Goal: Task Accomplishment & Management: Complete application form

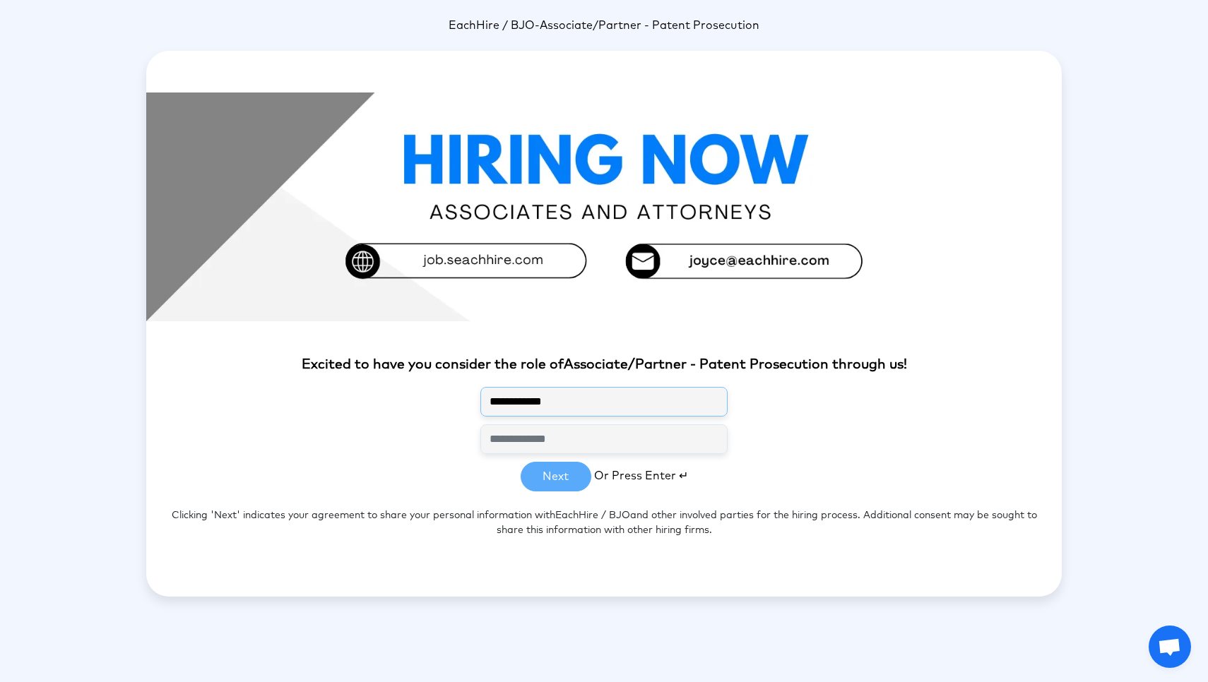
type input "**********"
click at [553, 474] on button "Next" at bounding box center [556, 477] width 71 height 30
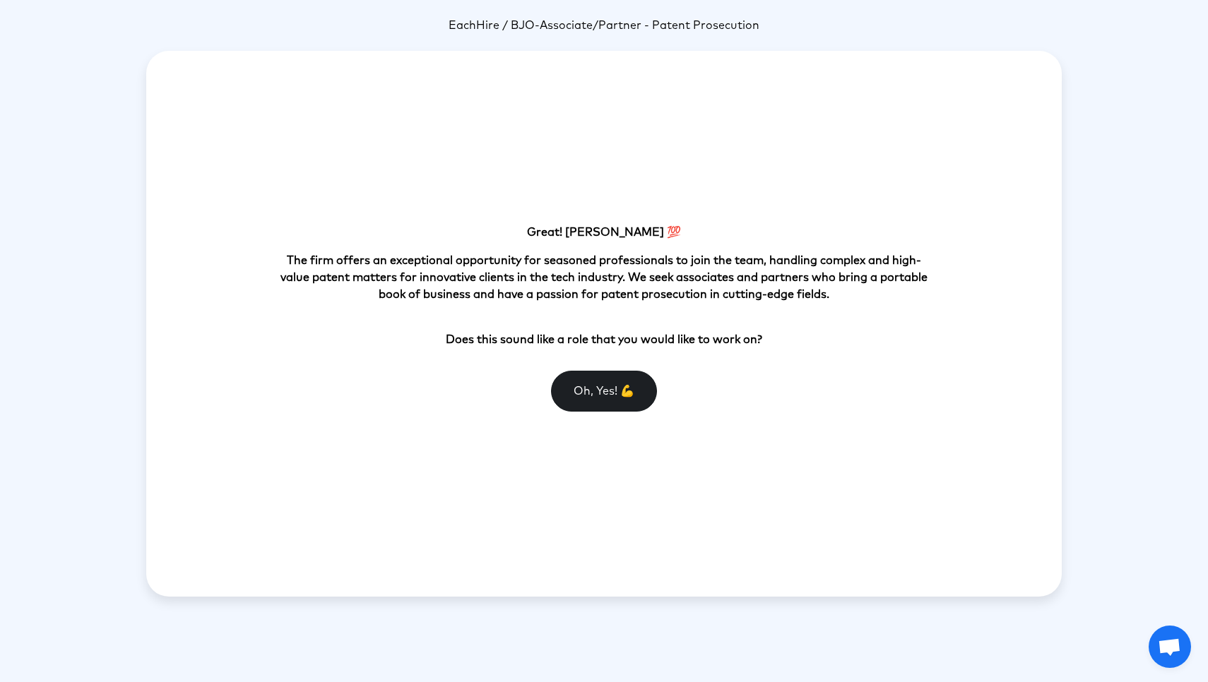
click at [583, 393] on button "Oh, Yes! 💪" at bounding box center [604, 391] width 106 height 41
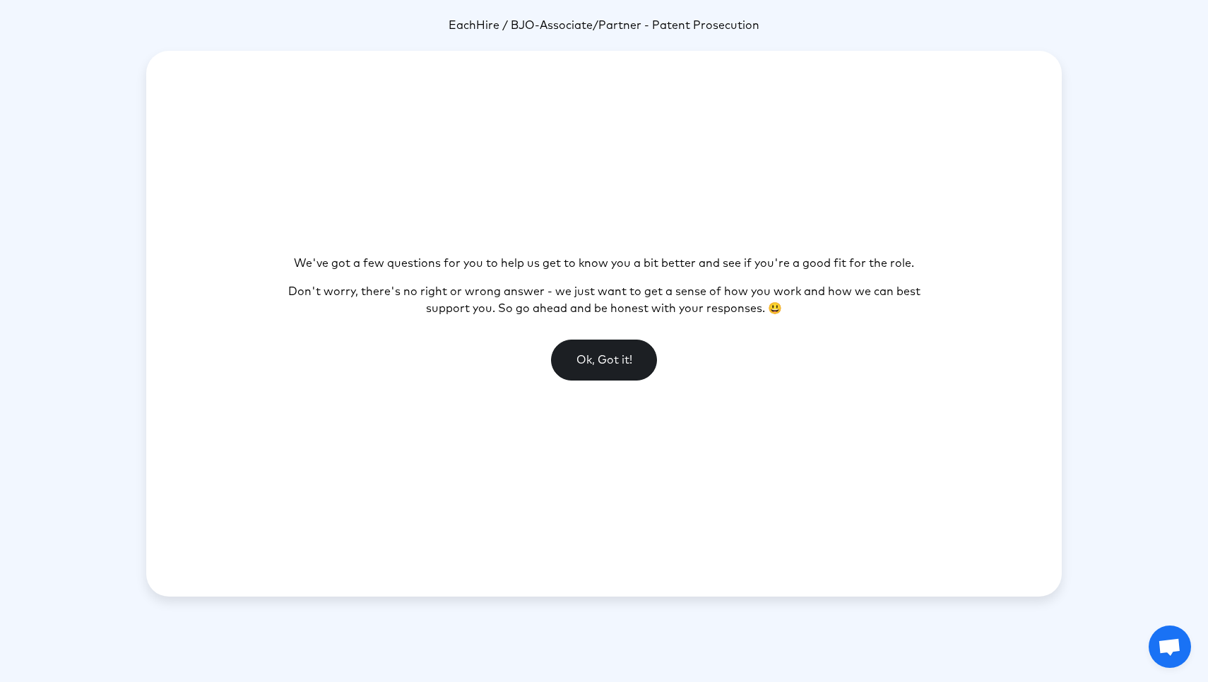
click at [587, 358] on button "Ok, Got it!" at bounding box center [604, 360] width 106 height 41
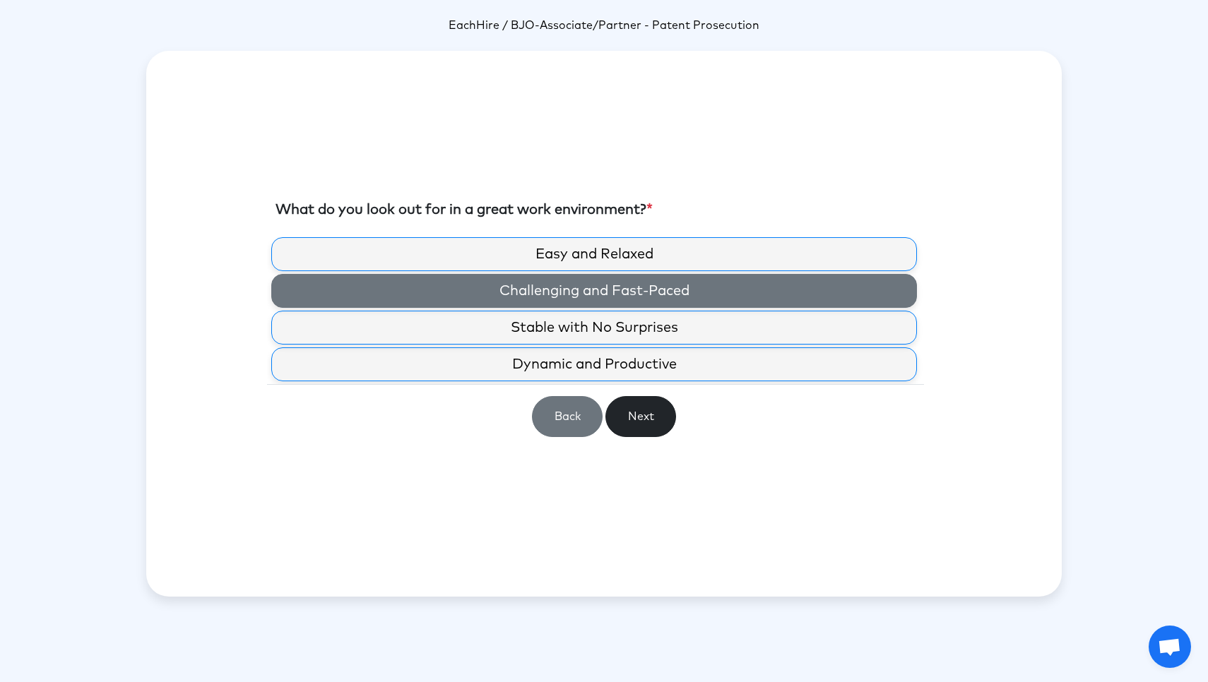
click at [367, 284] on label "Challenging and Fast-Paced" at bounding box center [594, 291] width 646 height 34
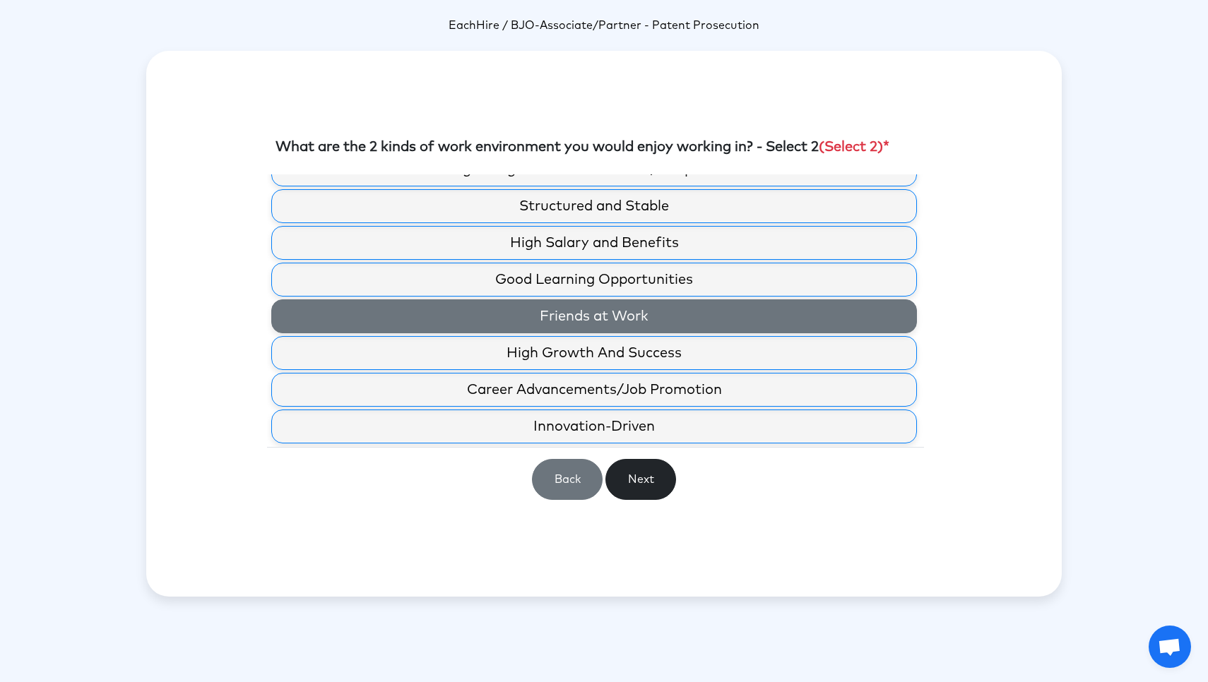
scroll to position [22, 0]
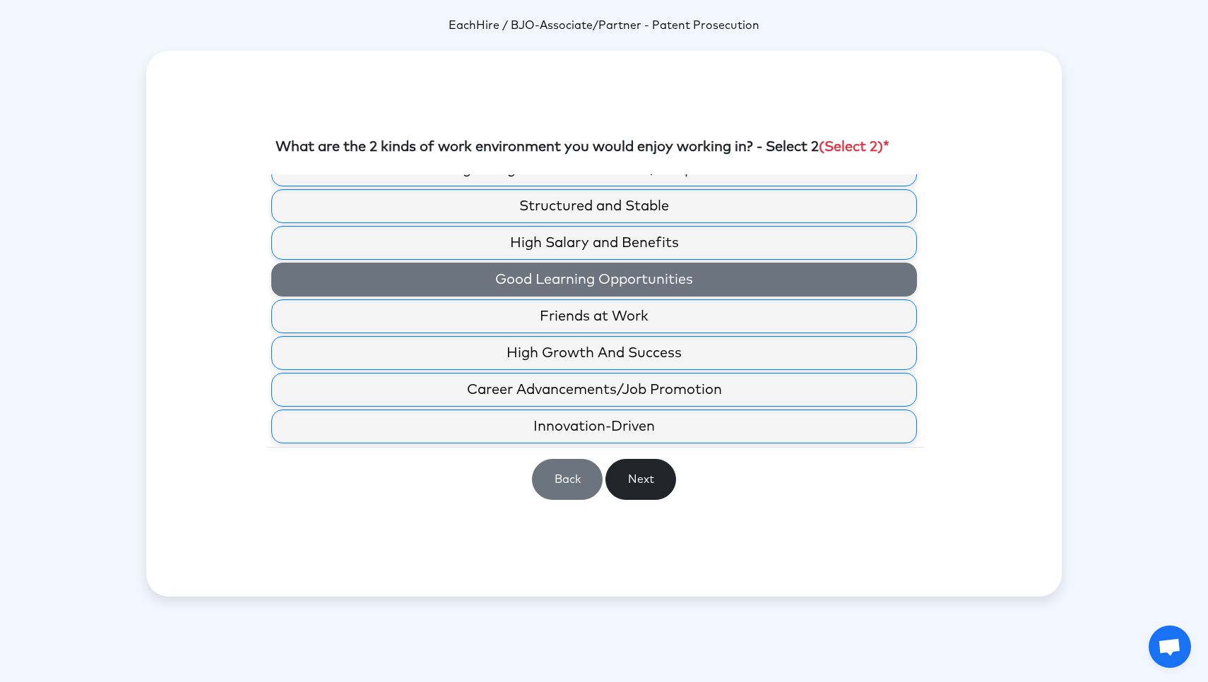
click at [447, 294] on label "Good Learning Opportunities" at bounding box center [594, 280] width 646 height 34
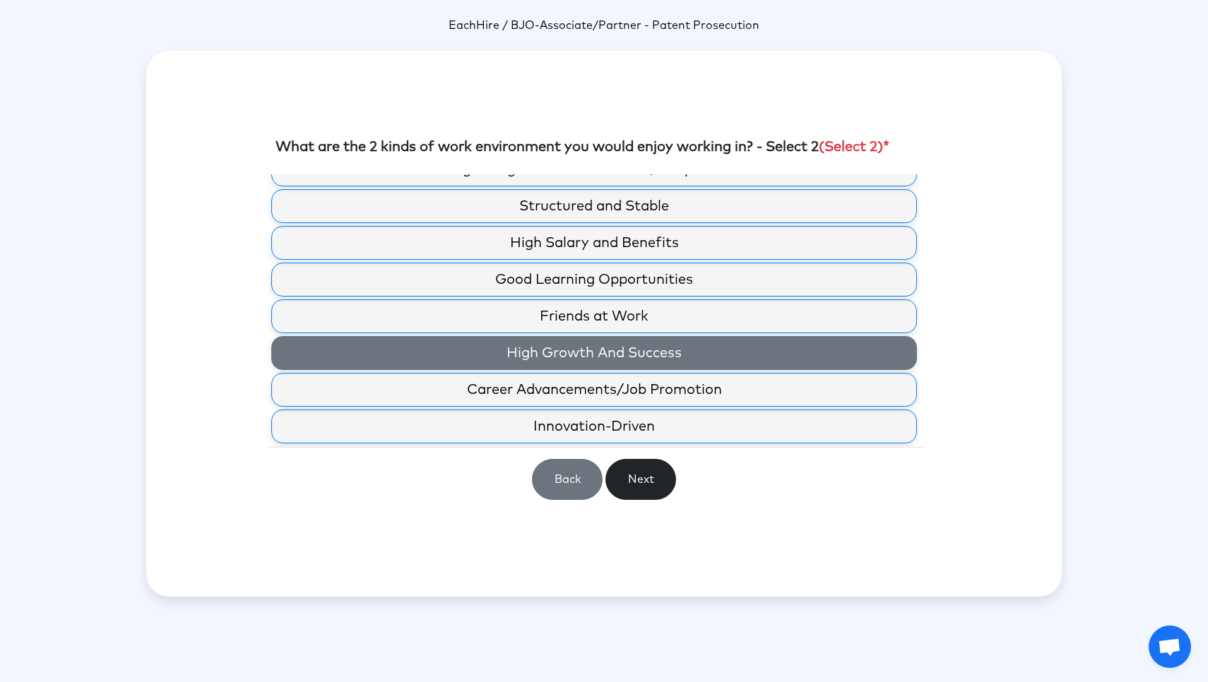
click at [468, 367] on label "High Growth And Success" at bounding box center [594, 353] width 646 height 34
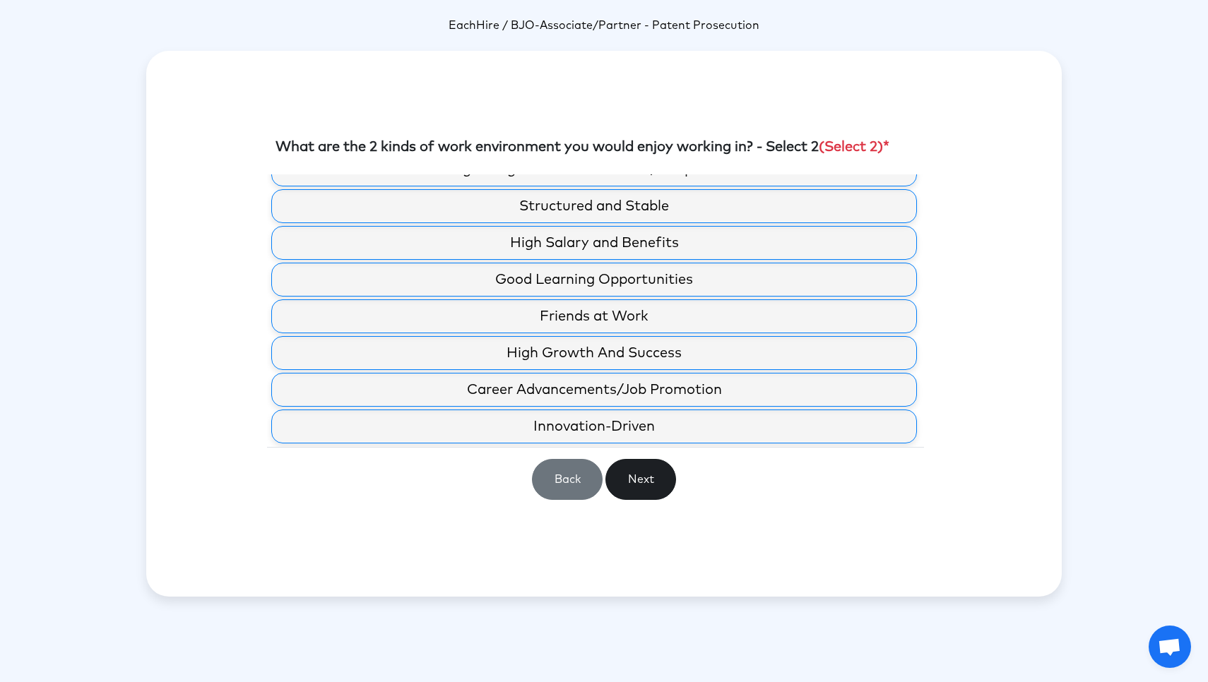
click at [634, 489] on button "Next" at bounding box center [640, 479] width 71 height 41
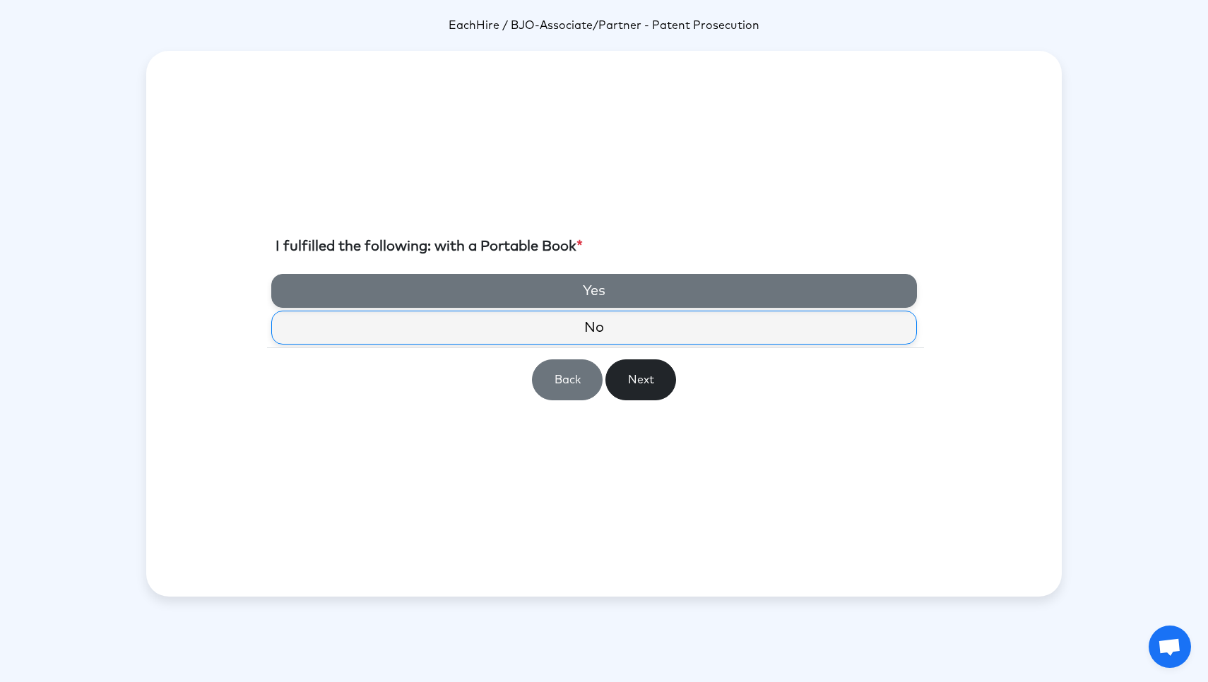
click at [440, 285] on label "Yes" at bounding box center [594, 291] width 646 height 34
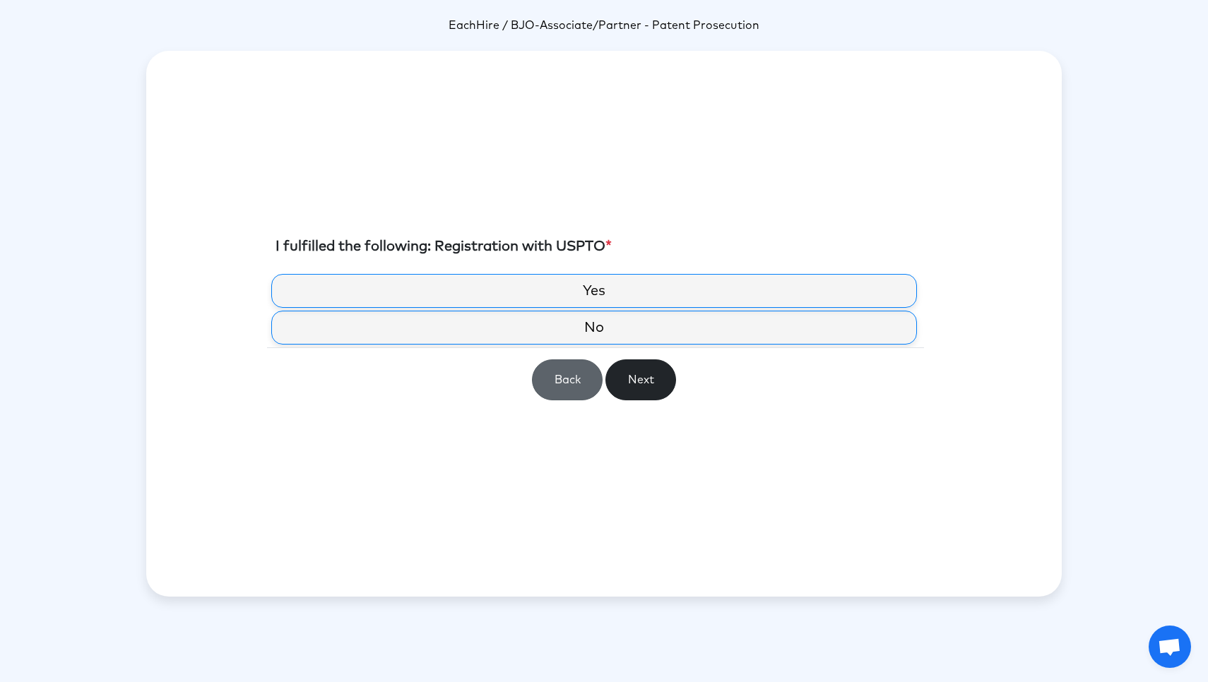
click at [569, 386] on button "Back" at bounding box center [567, 379] width 71 height 41
drag, startPoint x: 444, startPoint y: 242, endPoint x: 594, endPoint y: 246, distance: 150.5
click at [583, 246] on label "I fulfilled the following: with a Portable Book *" at bounding box center [428, 246] width 307 height 21
copy label "with a Portable Book"
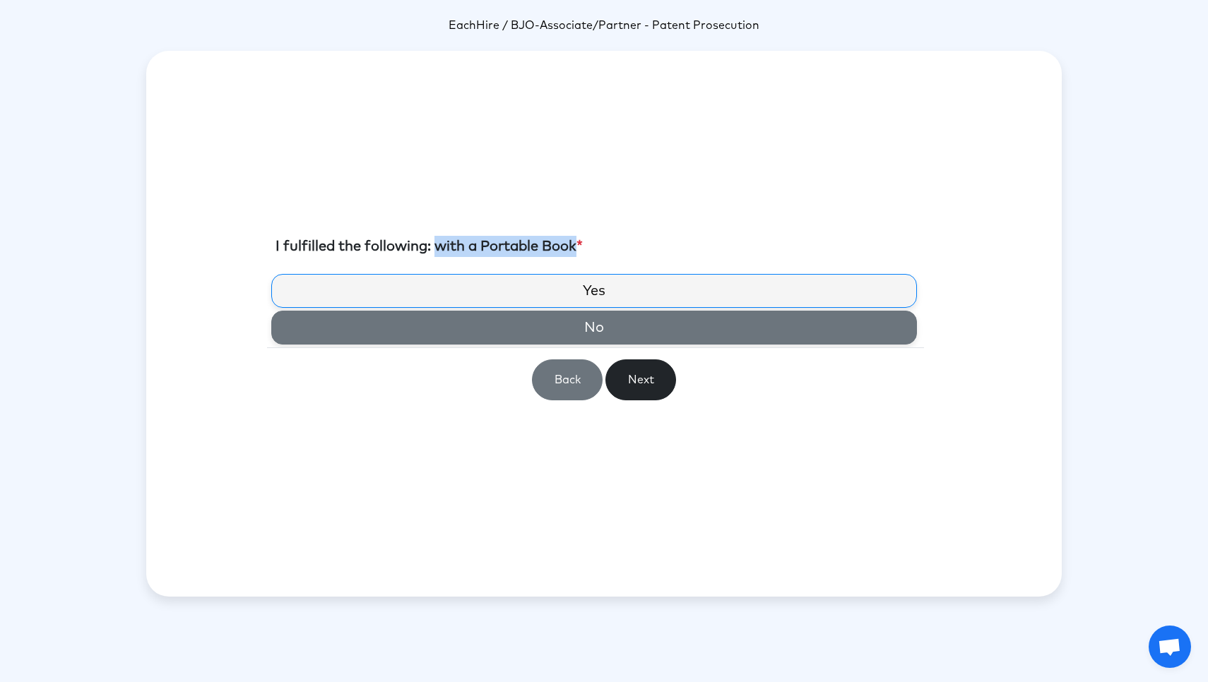
click at [534, 332] on label "No" at bounding box center [594, 328] width 646 height 34
click at [612, 321] on label "No" at bounding box center [594, 328] width 646 height 34
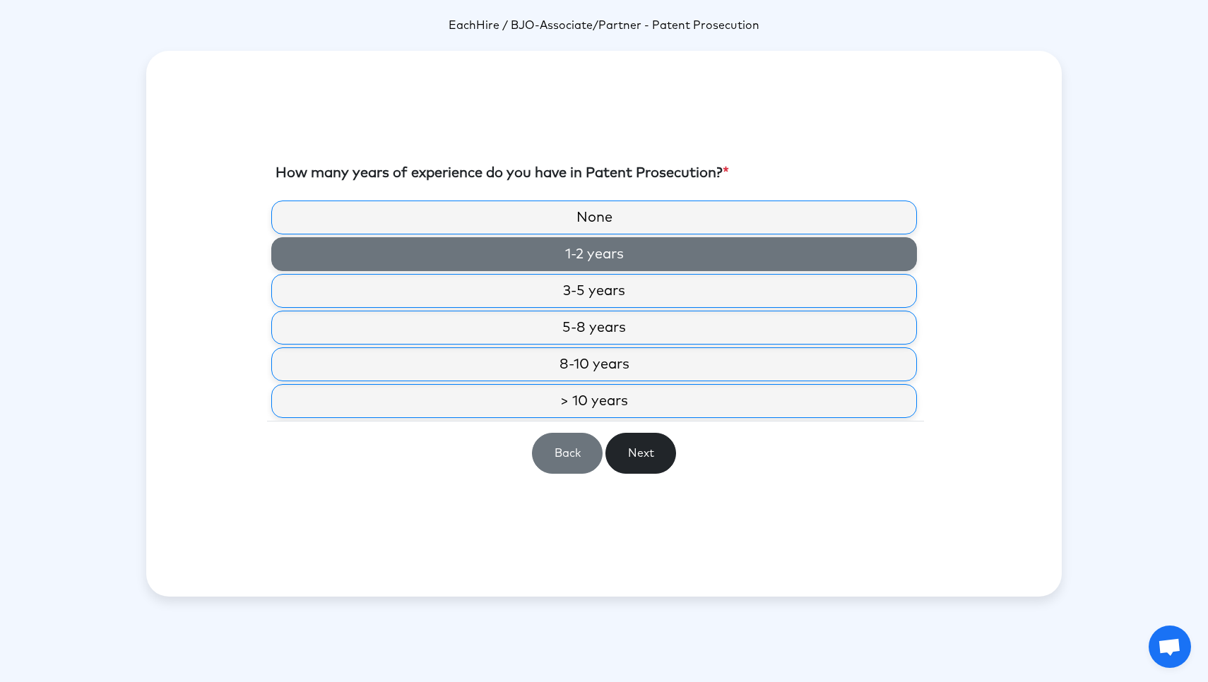
click at [539, 261] on label "1-2 years" at bounding box center [594, 254] width 646 height 34
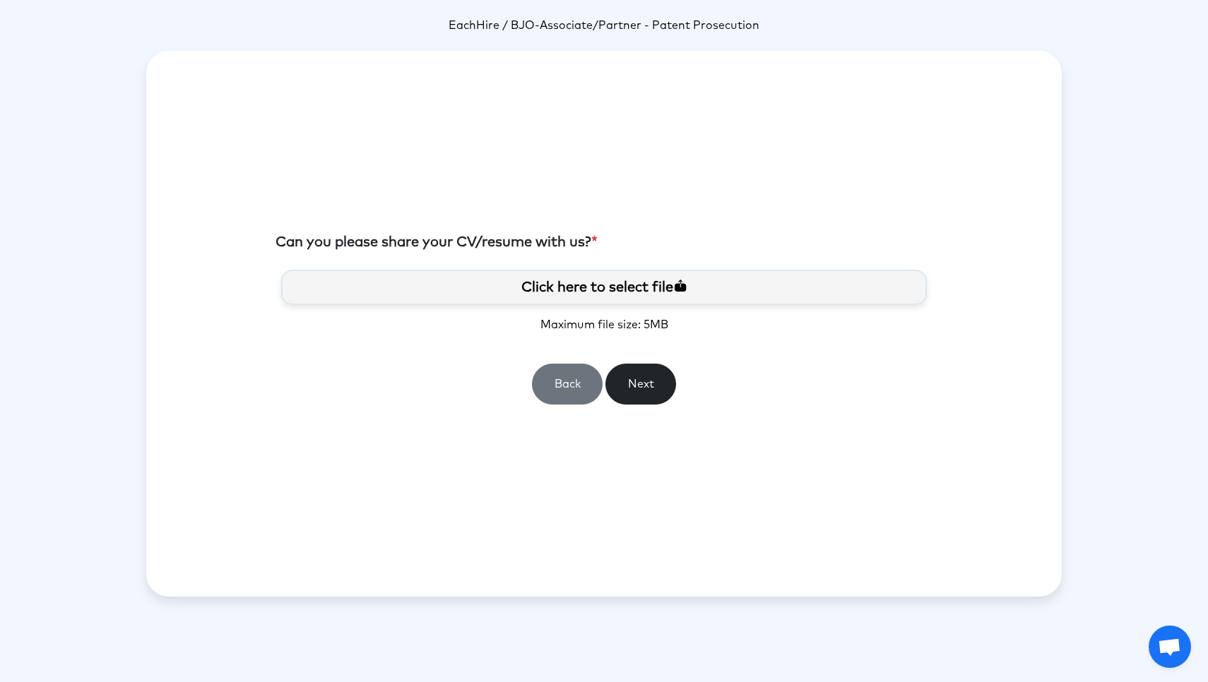
click at [556, 287] on label "Click here to select file" at bounding box center [604, 287] width 646 height 35
click at [0, 0] on input "Click here to select file" at bounding box center [0, 0] width 0 height 0
click at [637, 391] on button "Next" at bounding box center [640, 384] width 71 height 41
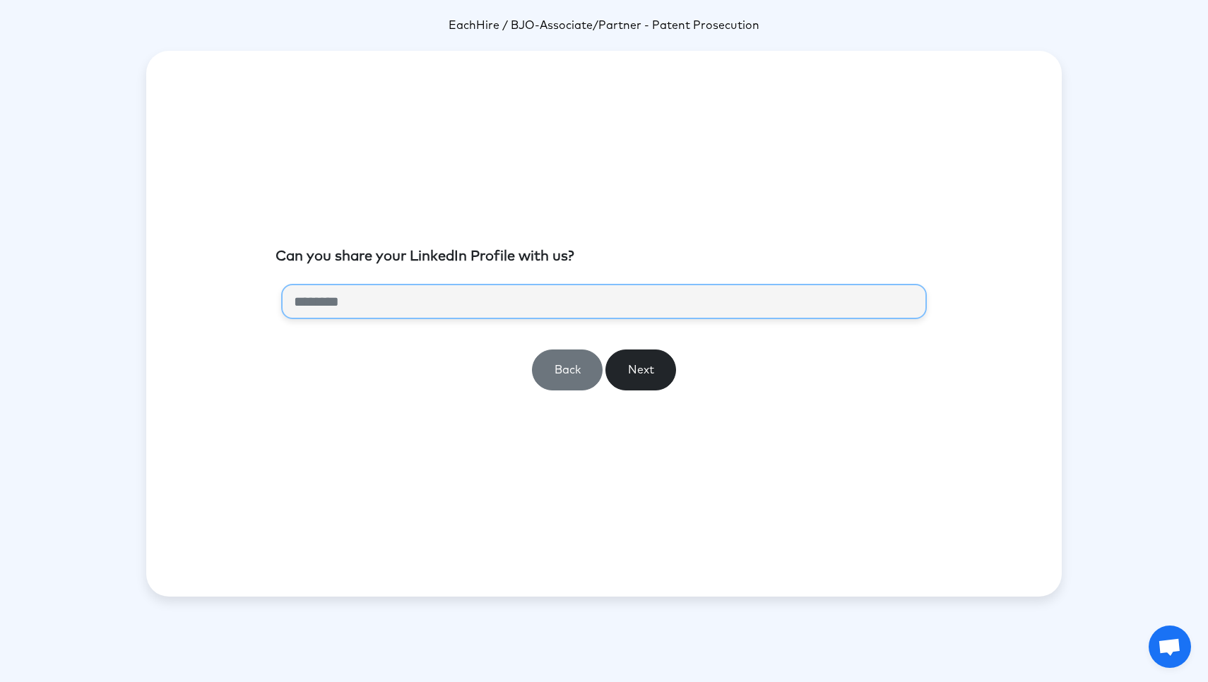
click at [417, 304] on input "url" at bounding box center [604, 301] width 646 height 35
